Goal: Task Accomplishment & Management: Manage account settings

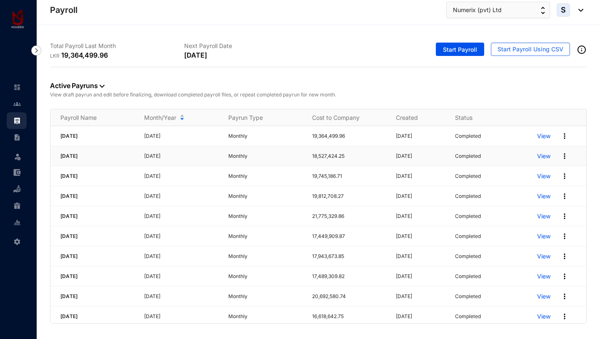
click at [564, 154] on img at bounding box center [565, 156] width 8 height 8
click at [347, 79] on div "Active Payruns View draft payrun and edit before finalizing, download completed…" at bounding box center [318, 88] width 537 height 42
click at [565, 140] on div "View" at bounding box center [562, 135] width 49 height 13
click at [565, 136] on img at bounding box center [565, 136] width 8 height 8
click at [485, 95] on p "View draft payrun and edit before finalizing, download completed payroll files,…" at bounding box center [318, 94] width 537 height 8
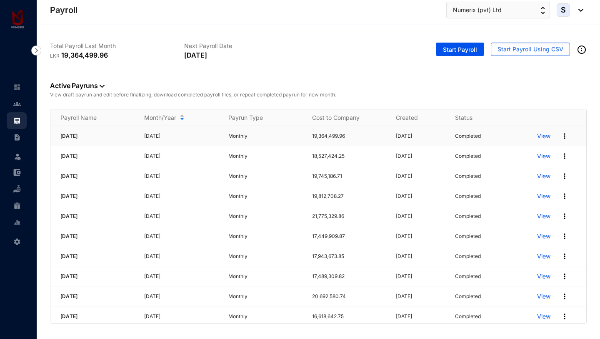
click at [566, 136] on img at bounding box center [565, 136] width 8 height 8
click at [472, 96] on p "View draft payrun and edit before finalizing, download completed payroll files,…" at bounding box center [318, 94] width 537 height 8
click at [566, 134] on img at bounding box center [565, 136] width 8 height 8
click at [569, 113] on th at bounding box center [556, 117] width 59 height 17
click at [564, 132] on img at bounding box center [565, 136] width 8 height 8
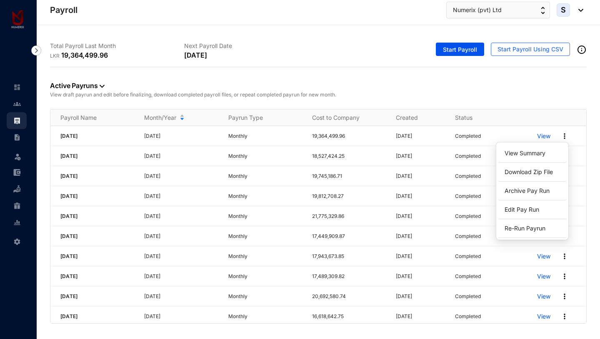
click at [528, 93] on p "View draft payrun and edit before finalizing, download completed payroll files,…" at bounding box center [318, 94] width 537 height 8
click at [37, 48] on img at bounding box center [36, 50] width 10 height 10
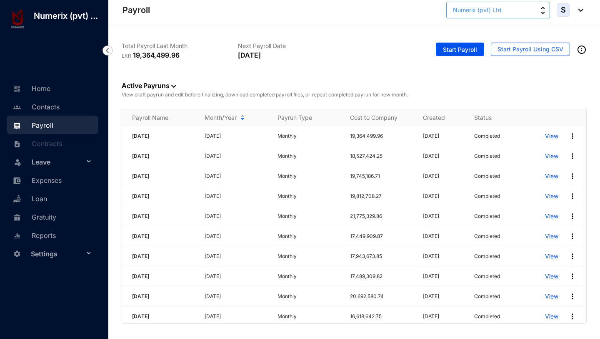
click at [496, 8] on span "Numerix (pvt) Ltd" at bounding box center [477, 9] width 49 height 9
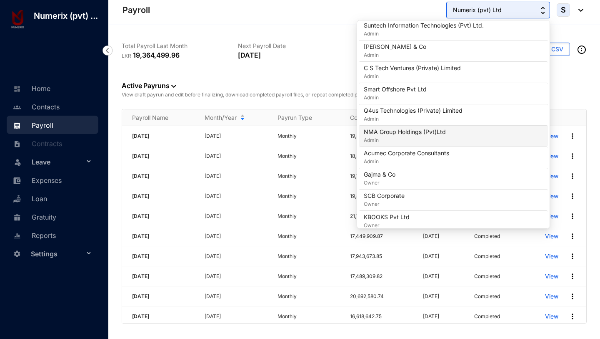
scroll to position [209, 0]
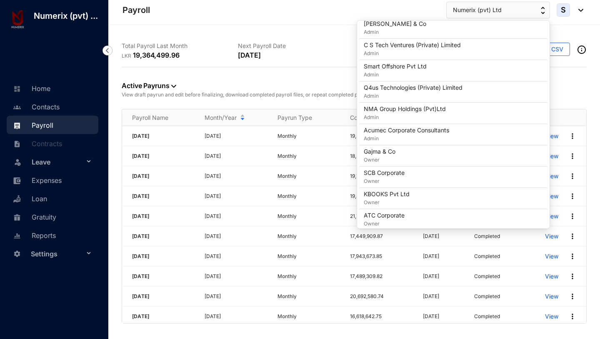
click at [322, 38] on div "Next Payroll Date [DATE]" at bounding box center [296, 51] width 116 height 32
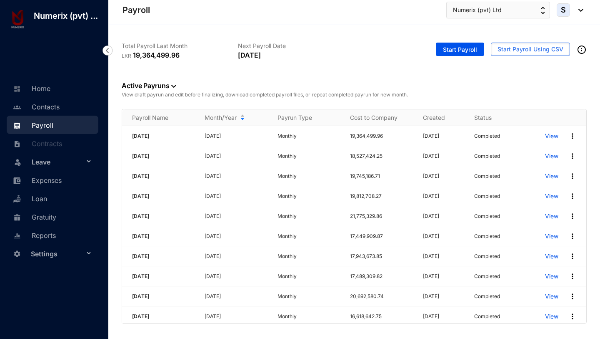
click at [570, 13] on span "S" at bounding box center [563, 9] width 13 height 13
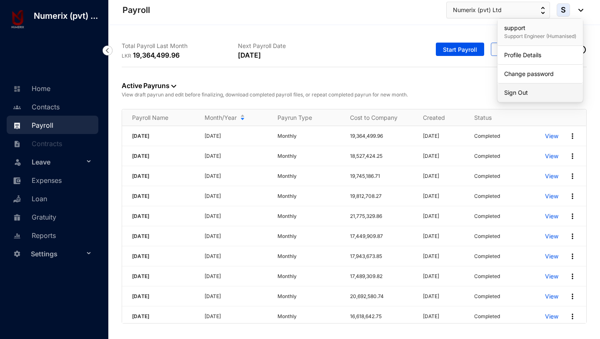
click at [524, 89] on link "Sign Out" at bounding box center [541, 92] width 72 height 8
